Goal: Use online tool/utility: Use online tool/utility

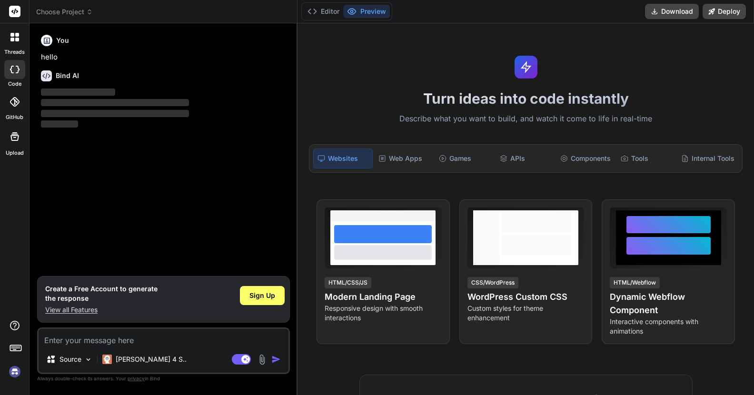
click at [14, 373] on img at bounding box center [15, 372] width 16 height 16
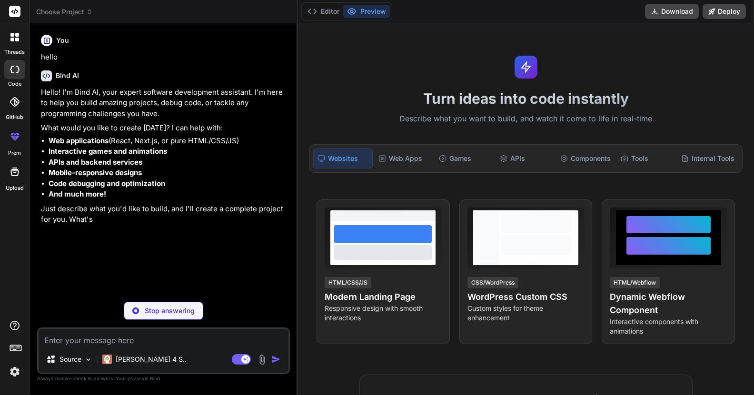
click at [12, 38] on icon at bounding box center [12, 40] width 4 height 4
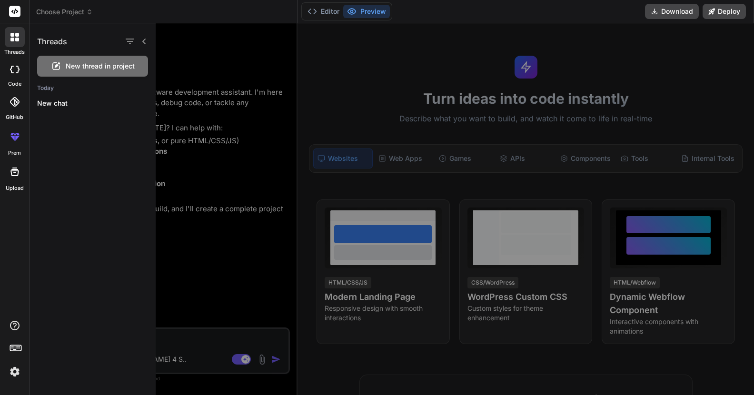
type textarea "x"
click at [19, 75] on div at bounding box center [14, 69] width 21 height 19
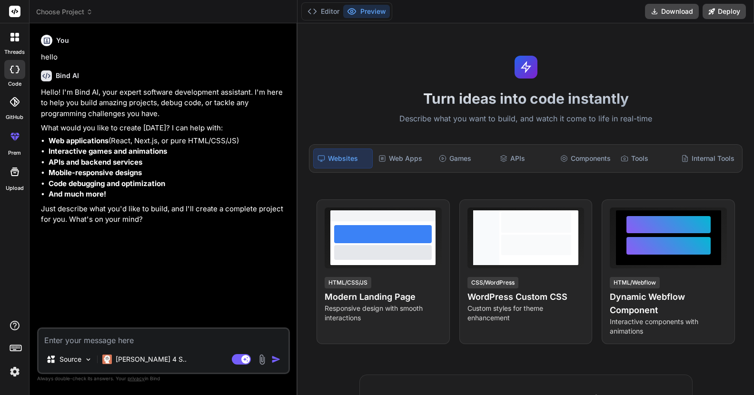
click at [17, 104] on icon at bounding box center [15, 102] width 10 height 10
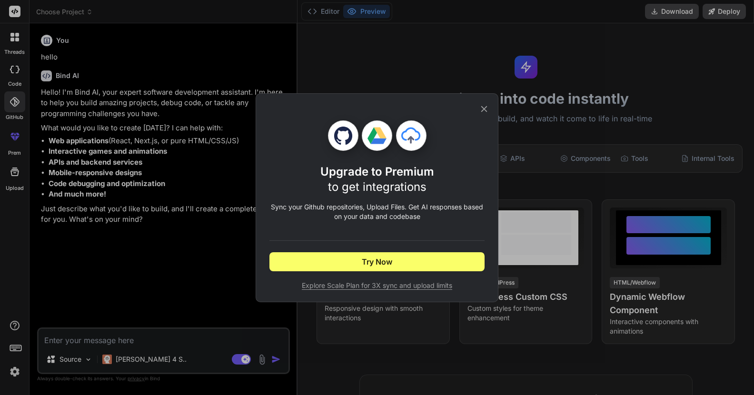
click at [11, 372] on div "Upgrade to Premium to get integrations Sync your Github repositories, Upload Fi…" at bounding box center [377, 197] width 754 height 395
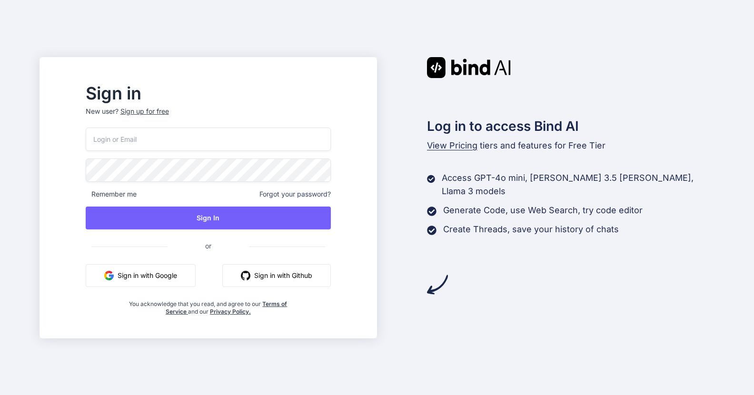
click at [307, 273] on button "Sign in with Github" at bounding box center [276, 275] width 109 height 23
